Goal: Task Accomplishment & Management: Use online tool/utility

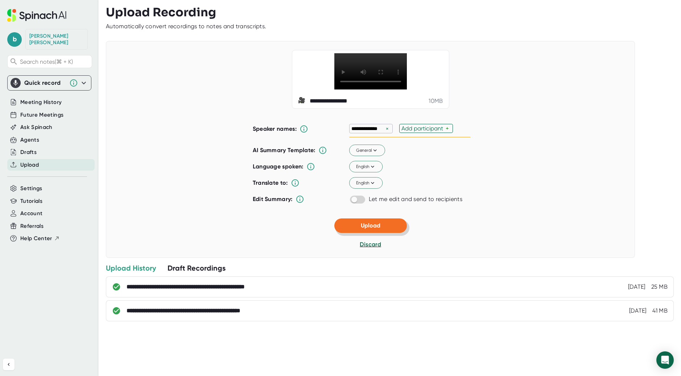
click at [393, 225] on button "Upload" at bounding box center [370, 226] width 73 height 15
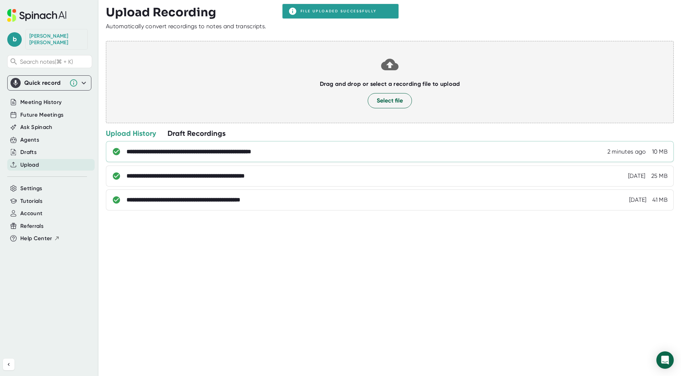
click at [570, 157] on div "**********" at bounding box center [390, 151] width 568 height 21
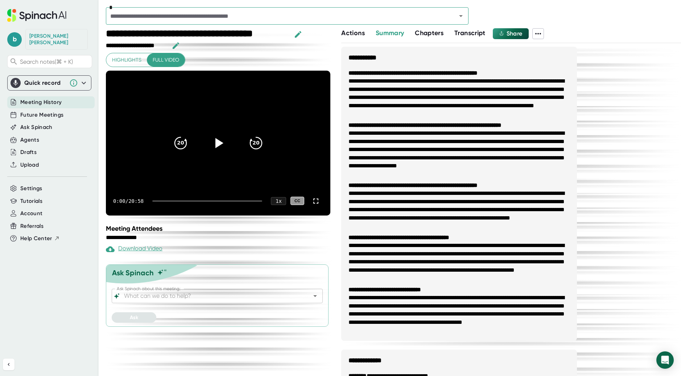
click at [541, 34] on icon at bounding box center [538, 33] width 6 height 1
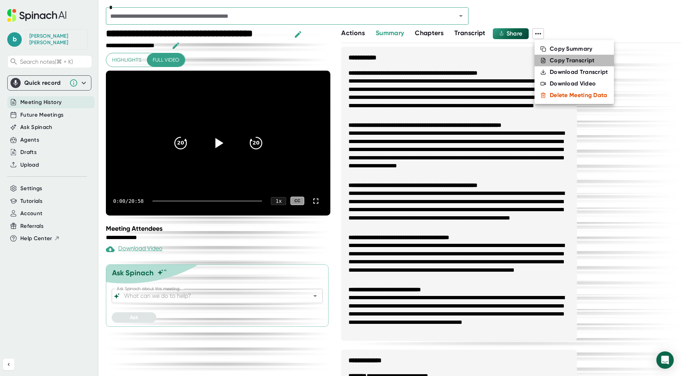
click at [552, 59] on div "Copy Transcript" at bounding box center [572, 60] width 45 height 7
